Goal: Navigation & Orientation: Find specific page/section

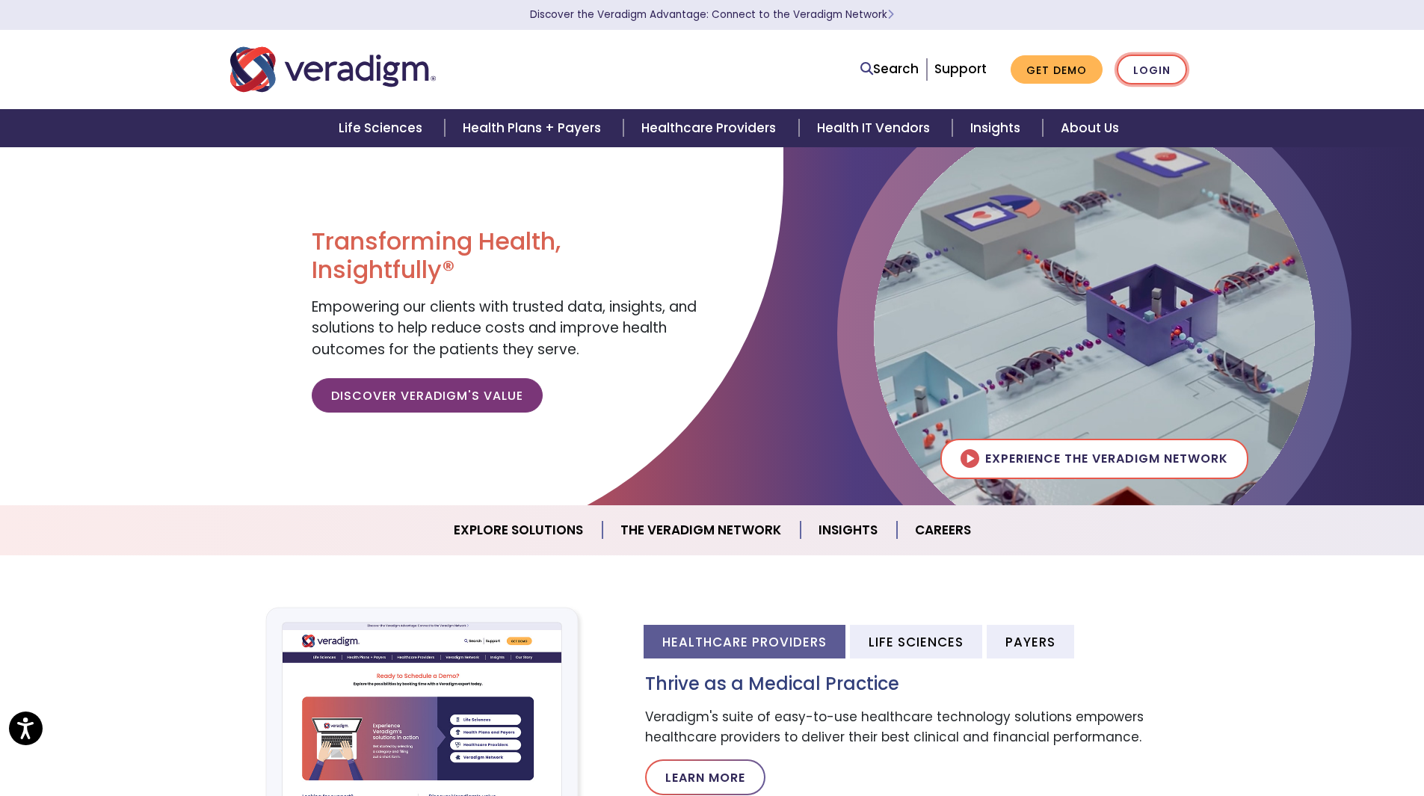
drag, startPoint x: 1145, startPoint y: 67, endPoint x: 1117, endPoint y: 68, distance: 28.4
click at [1144, 67] on link "Login" at bounding box center [1152, 70] width 70 height 31
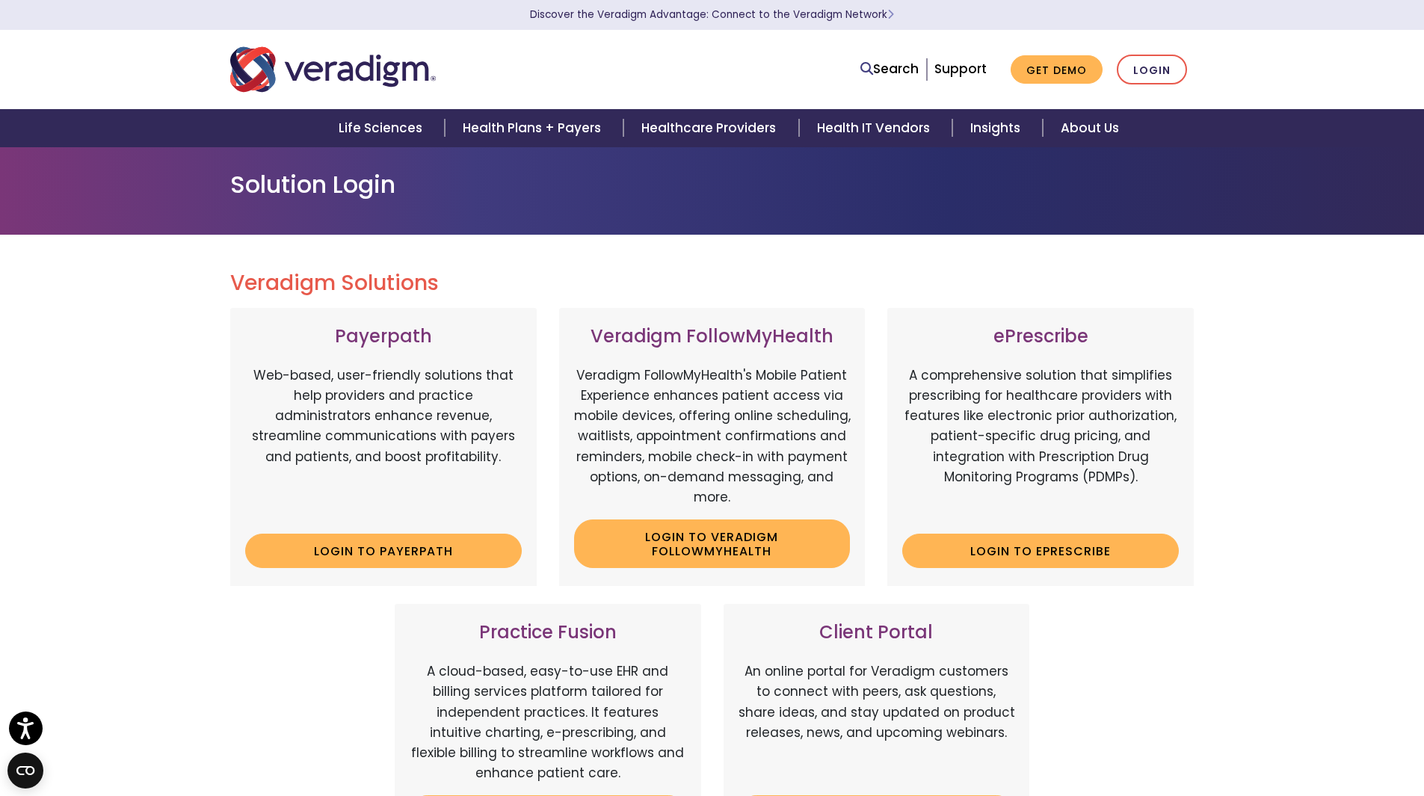
click at [869, 632] on h3 "Client Portal" at bounding box center [876, 633] width 277 height 22
click at [849, 689] on p "An online portal for Veradigm customers to connect with peers, ask questions, s…" at bounding box center [876, 722] width 277 height 122
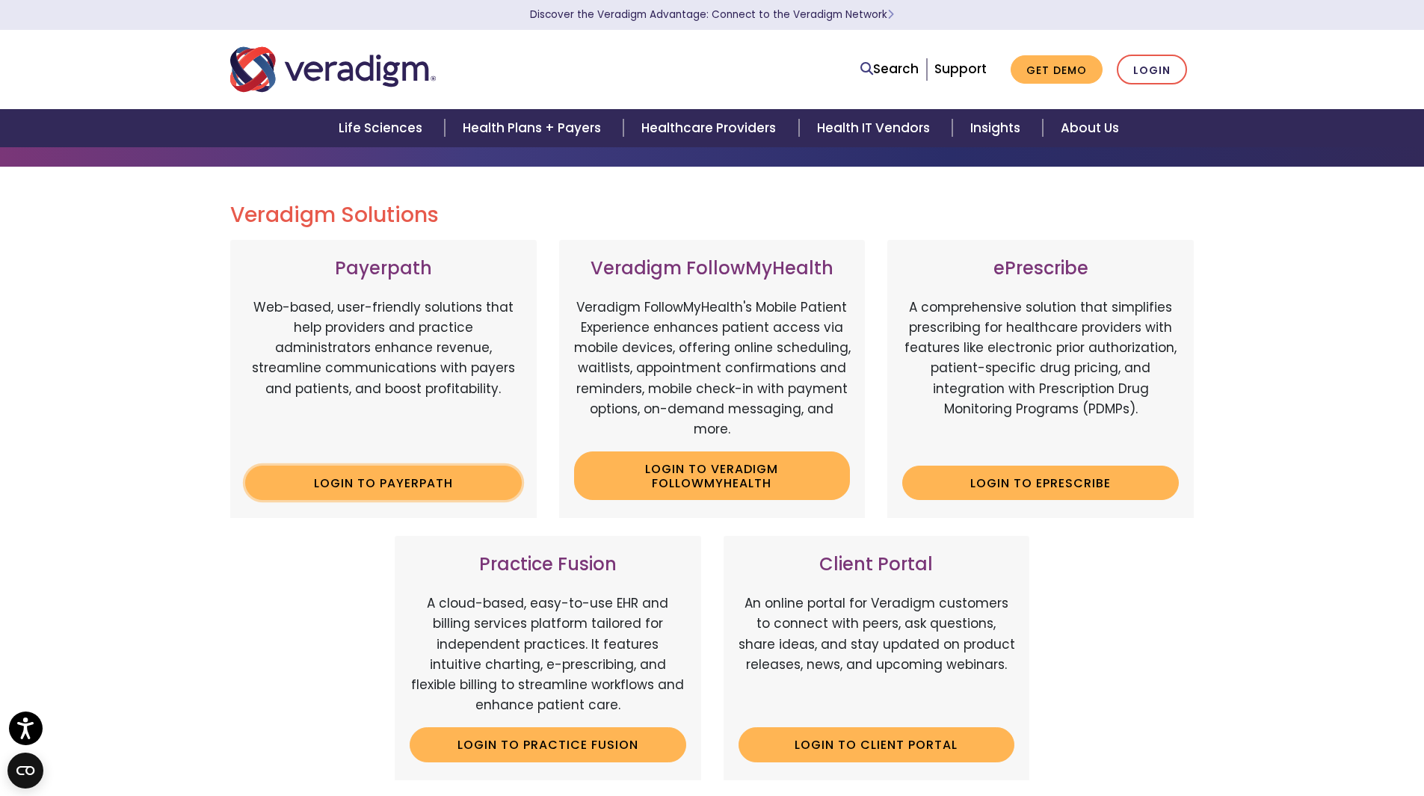
scroll to position [149, 0]
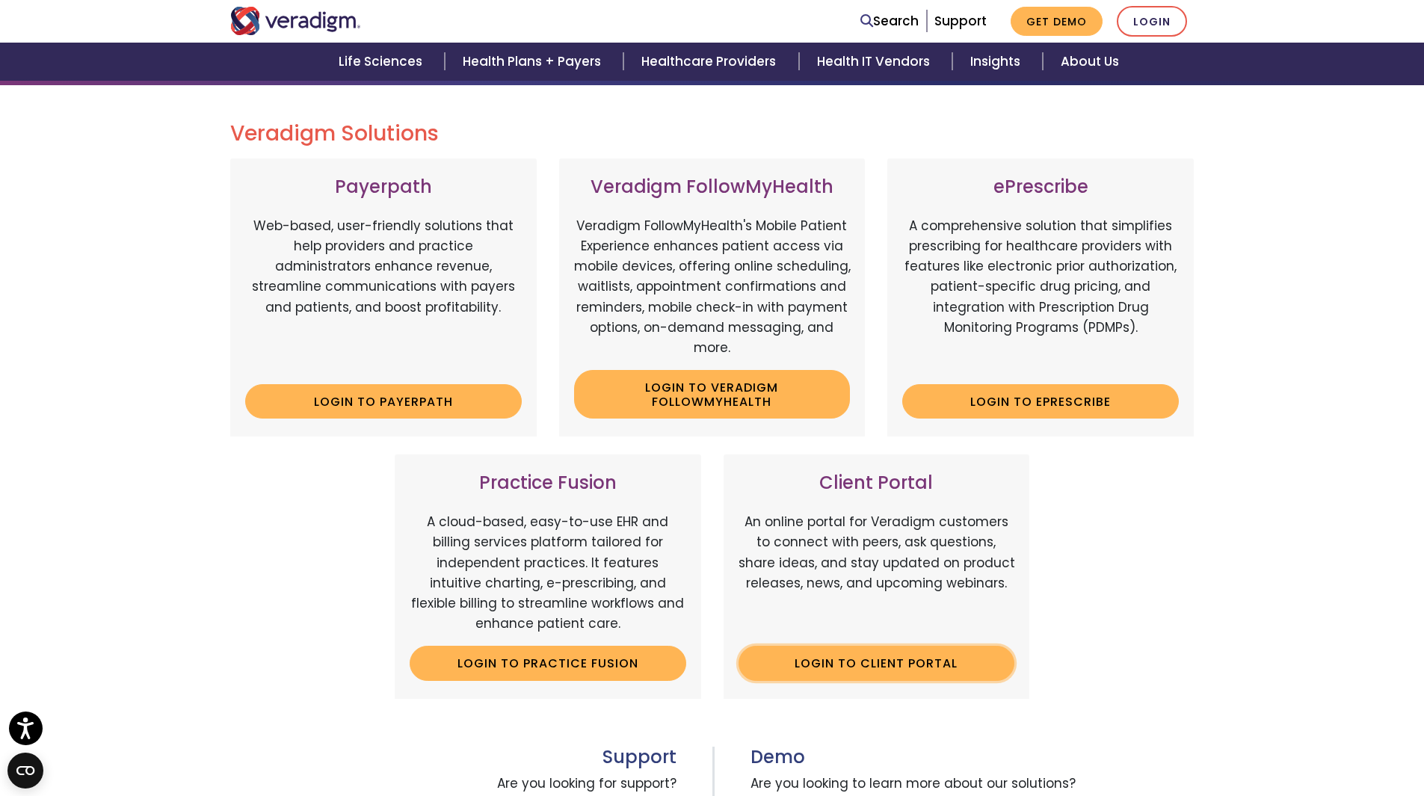
click at [927, 661] on link "Login to Client Portal" at bounding box center [876, 663] width 277 height 34
click at [426, 398] on link "Login to Payerpath" at bounding box center [383, 401] width 277 height 34
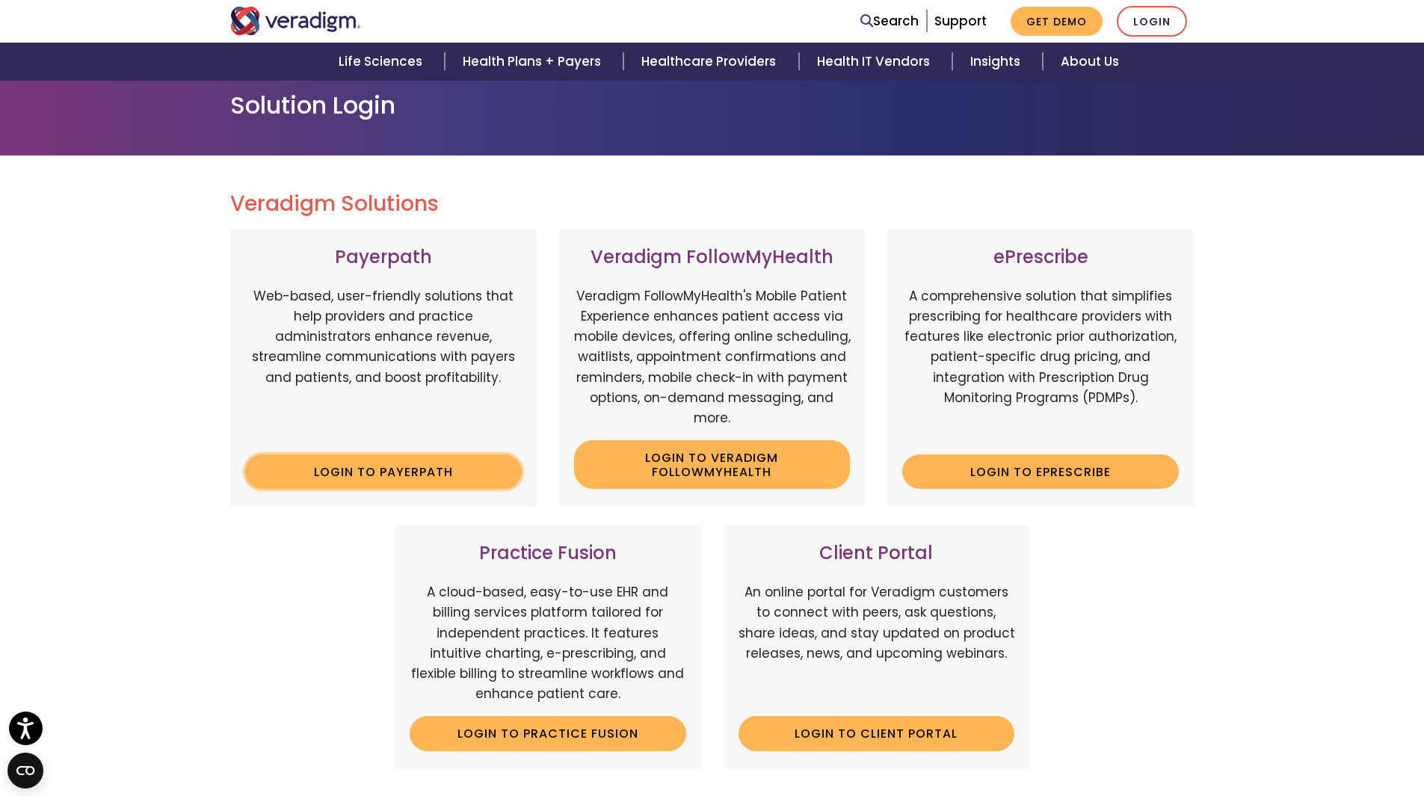
scroll to position [75, 0]
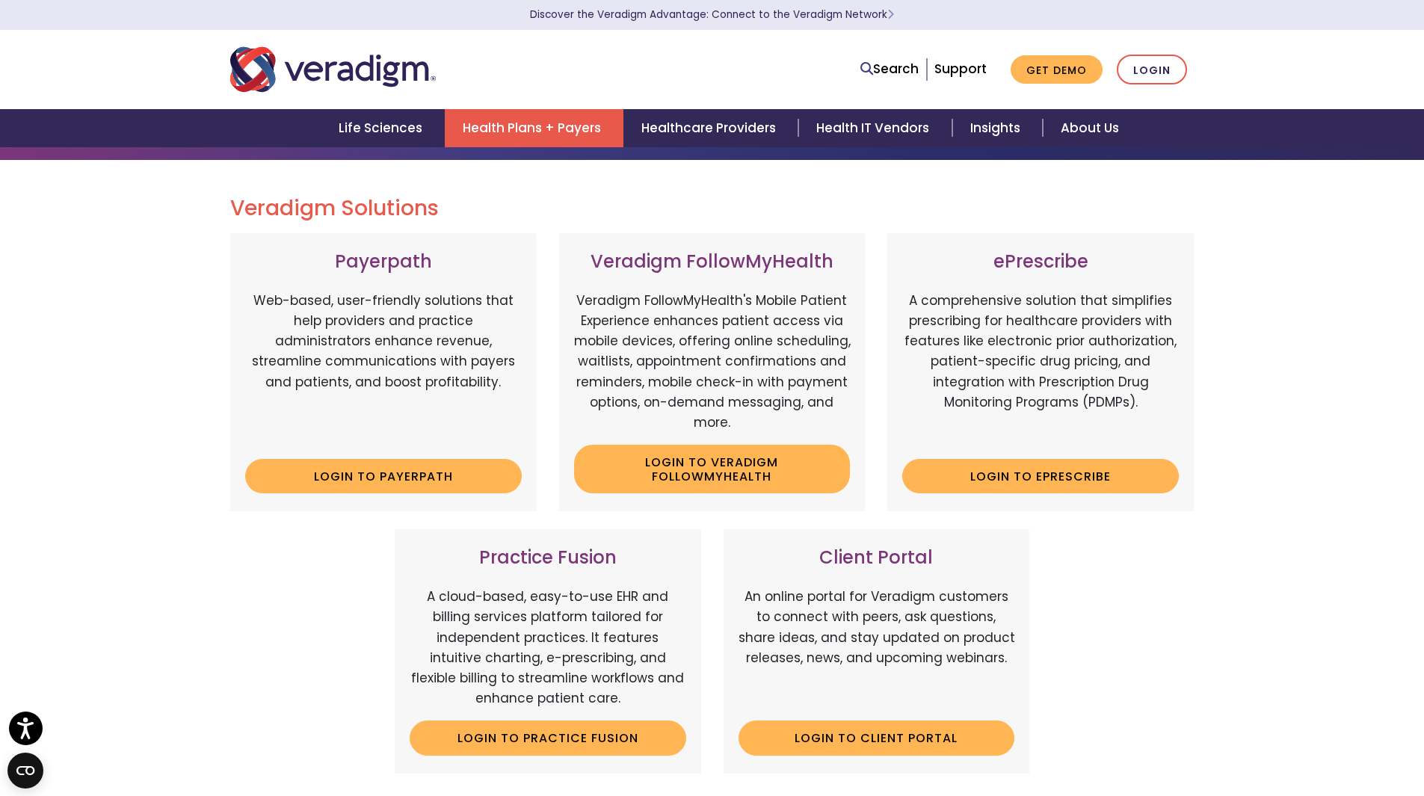
click at [561, 132] on link "Health Plans + Payers" at bounding box center [534, 128] width 179 height 38
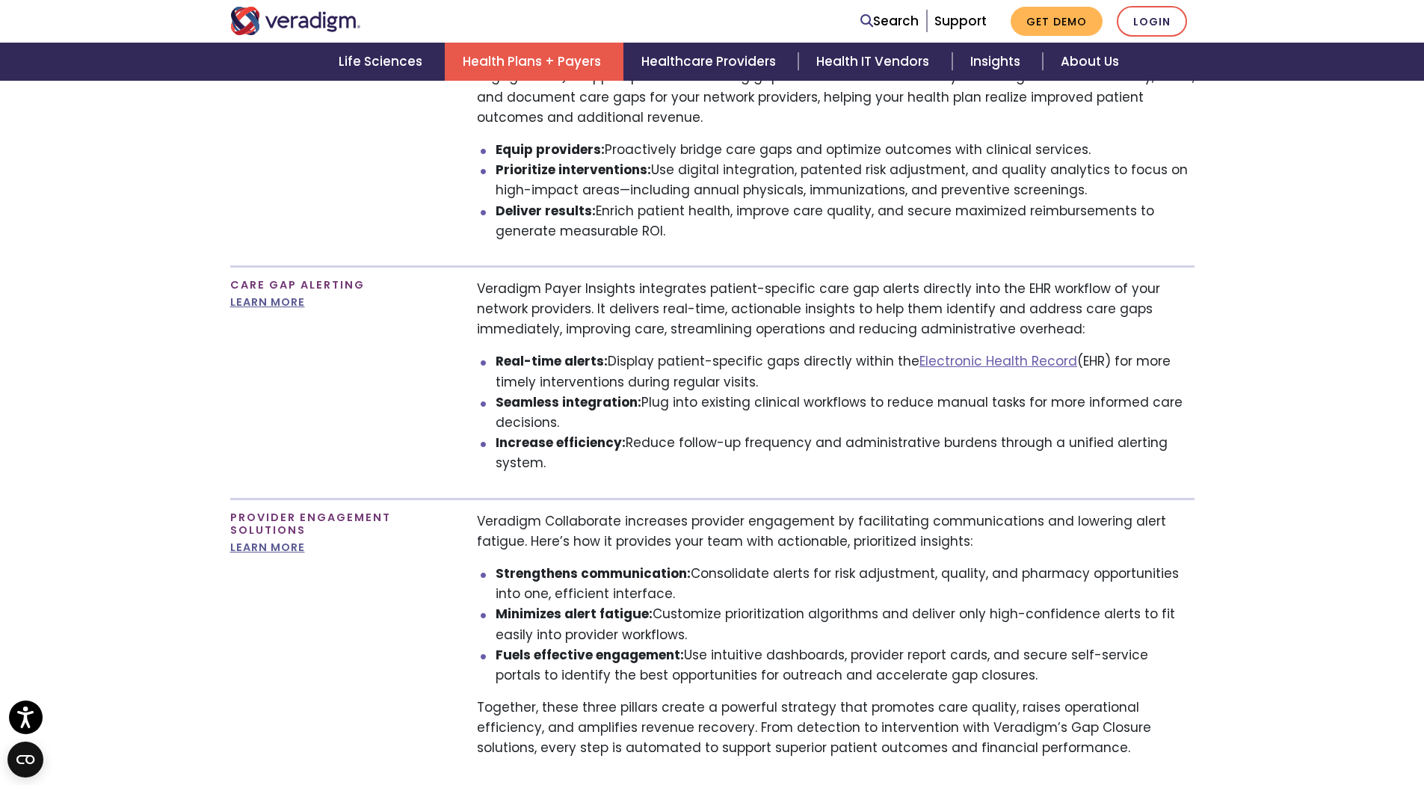
scroll to position [1271, 0]
